Goal: Navigation & Orientation: Go to known website

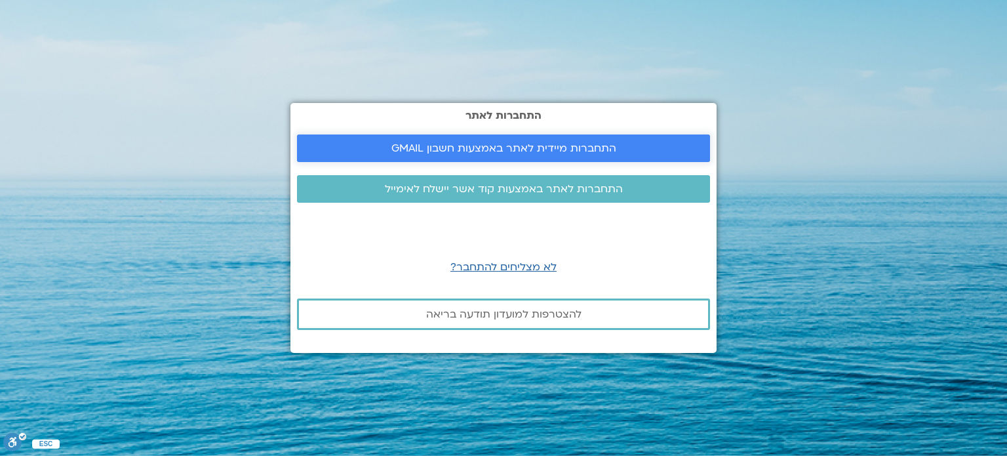
click at [584, 144] on span "התחברות מיידית לאתר באמצעות חשבון GMAIL" at bounding box center [503, 148] width 225 height 12
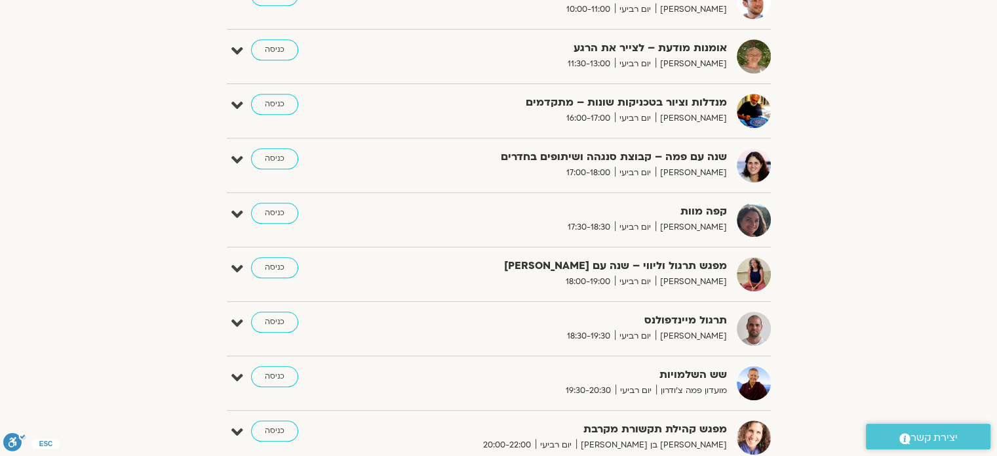
scroll to position [918, 0]
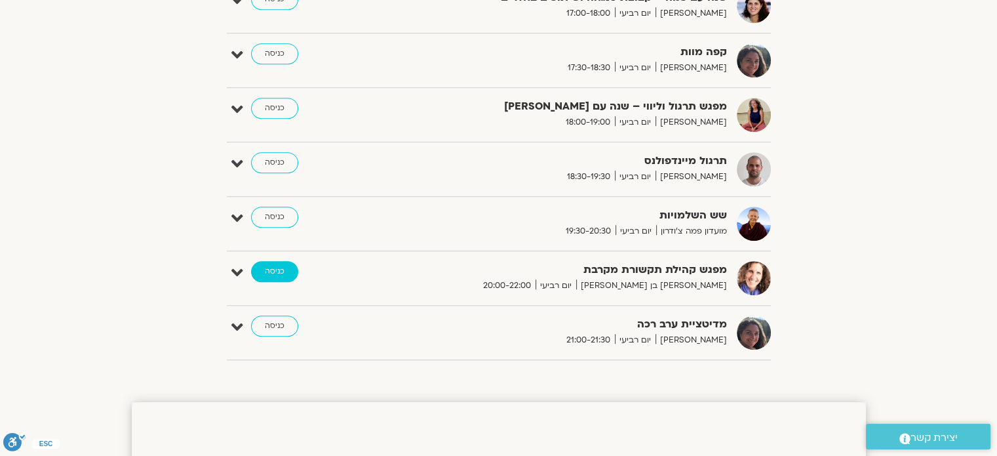
click at [281, 277] on link "כניסה" at bounding box center [274, 271] width 47 height 21
